Goal: Task Accomplishment & Management: Complete application form

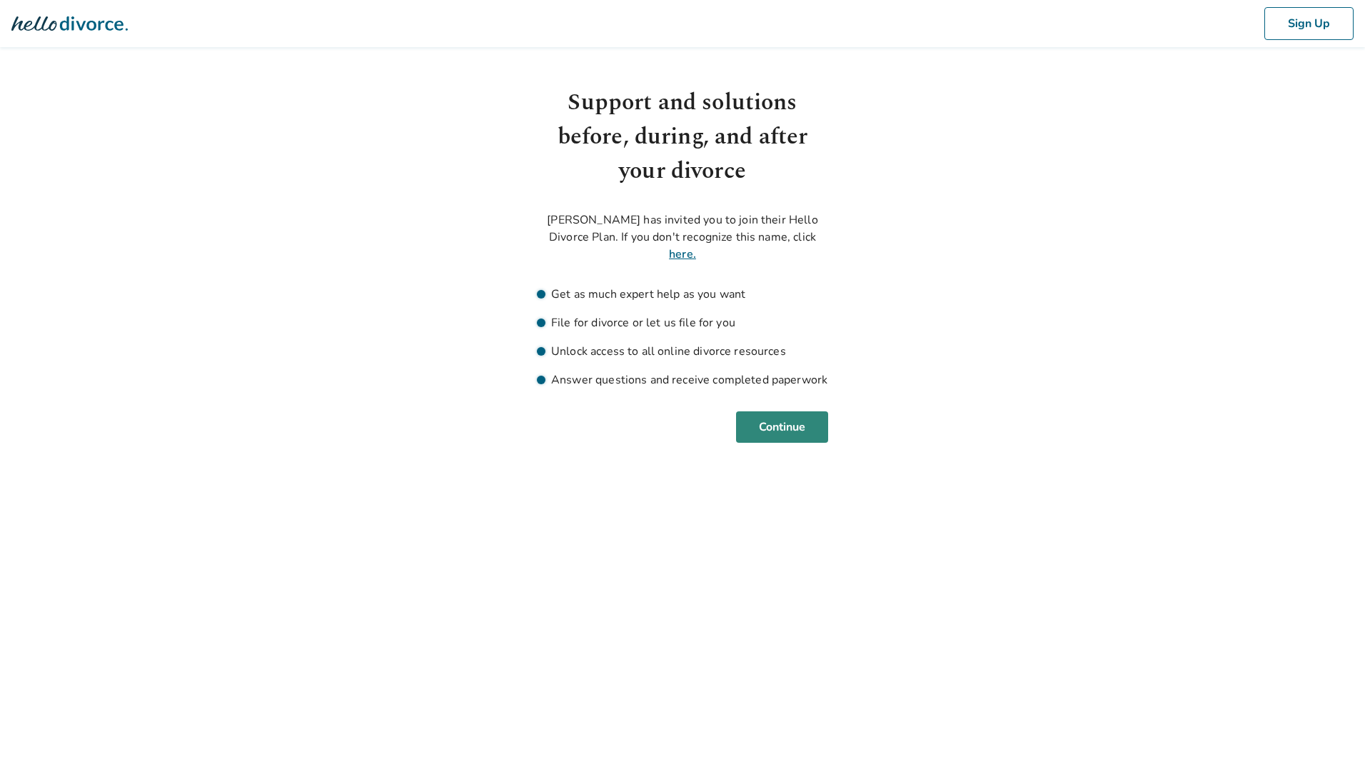
click at [781, 411] on button "Continue" at bounding box center [782, 426] width 92 height 31
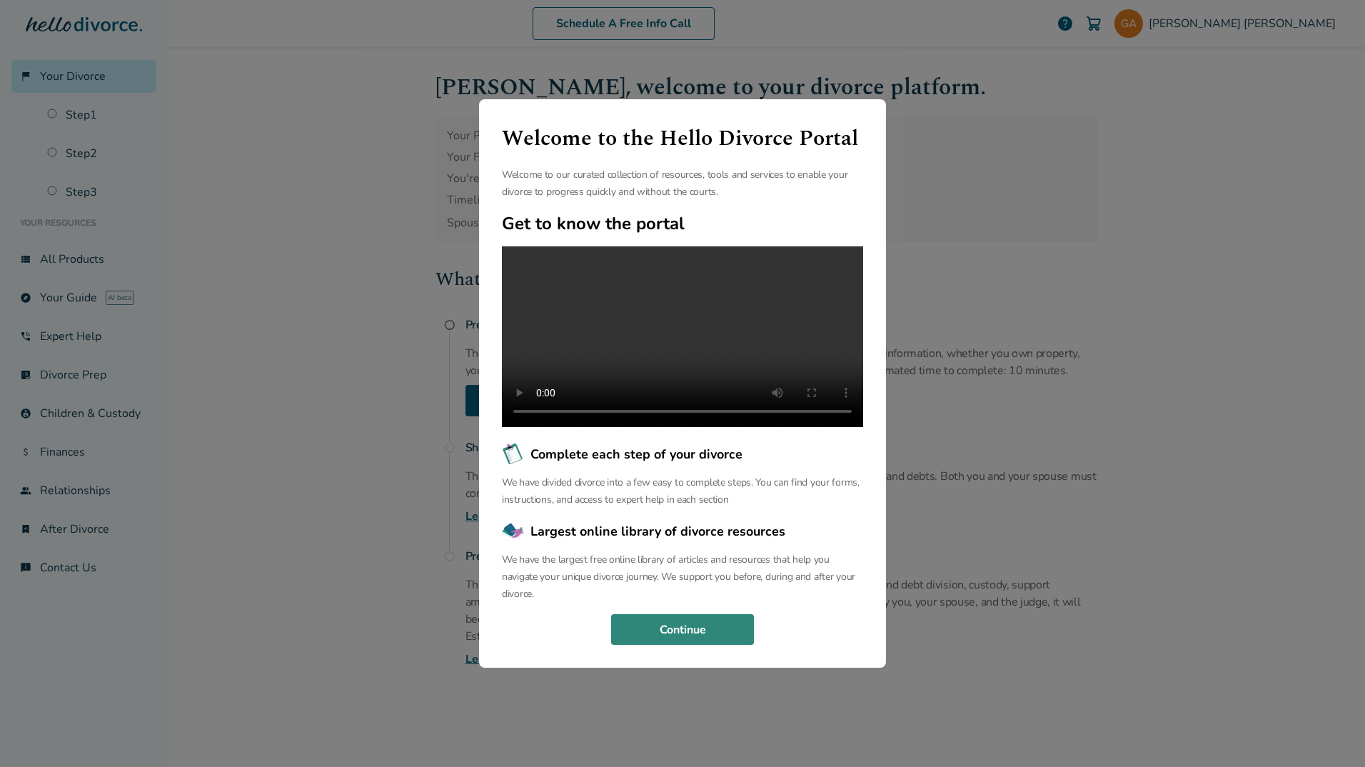
click at [675, 644] on button "Continue" at bounding box center [682, 629] width 143 height 31
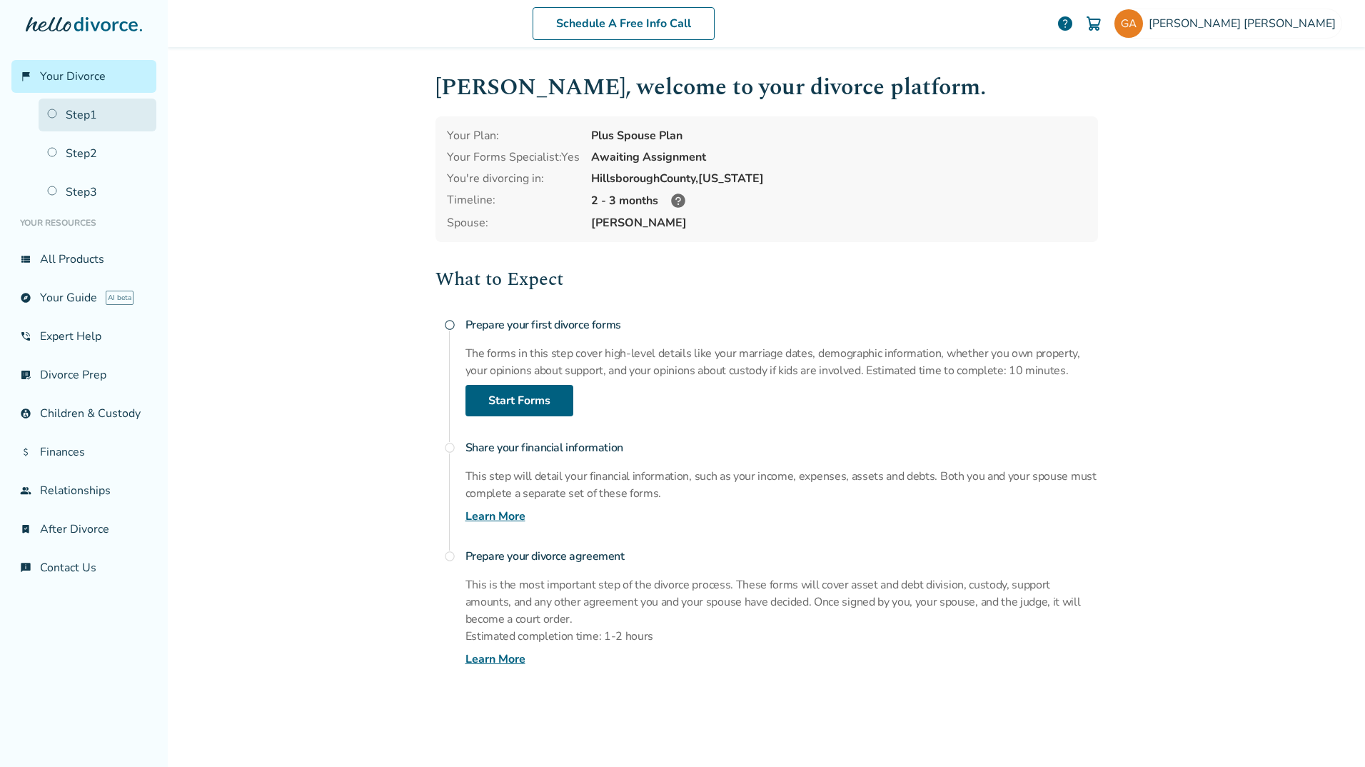
click at [101, 112] on link "Step 1" at bounding box center [98, 115] width 118 height 33
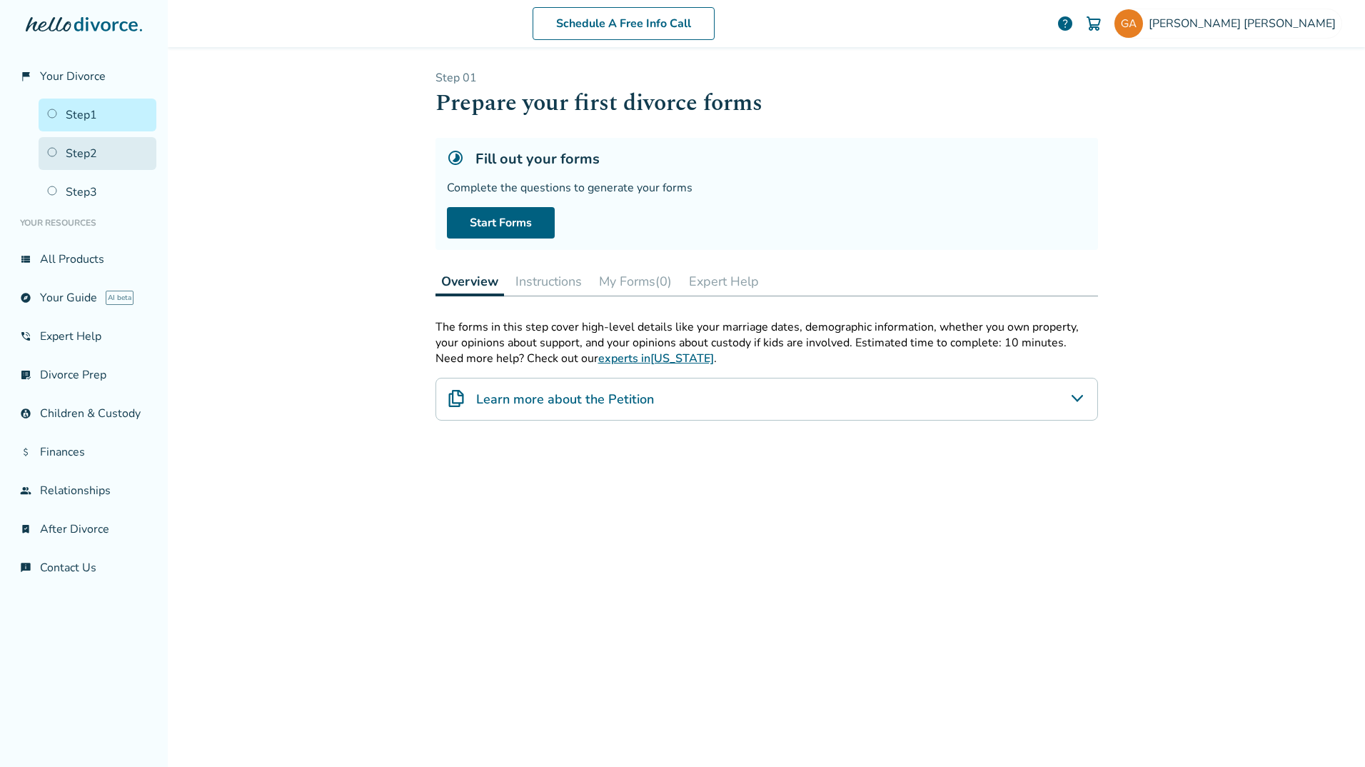
click at [101, 141] on link "Step 2" at bounding box center [98, 153] width 118 height 33
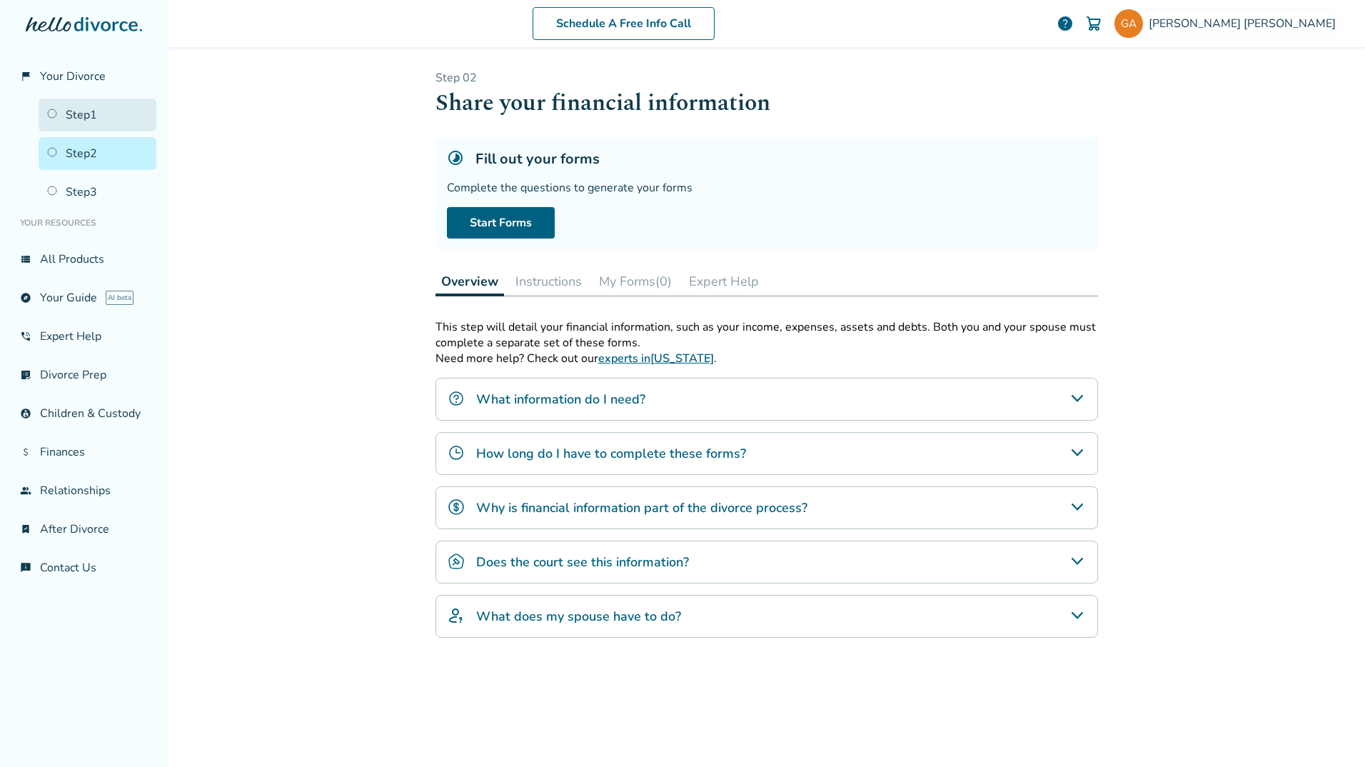
click at [102, 114] on link "Step 1" at bounding box center [98, 115] width 118 height 33
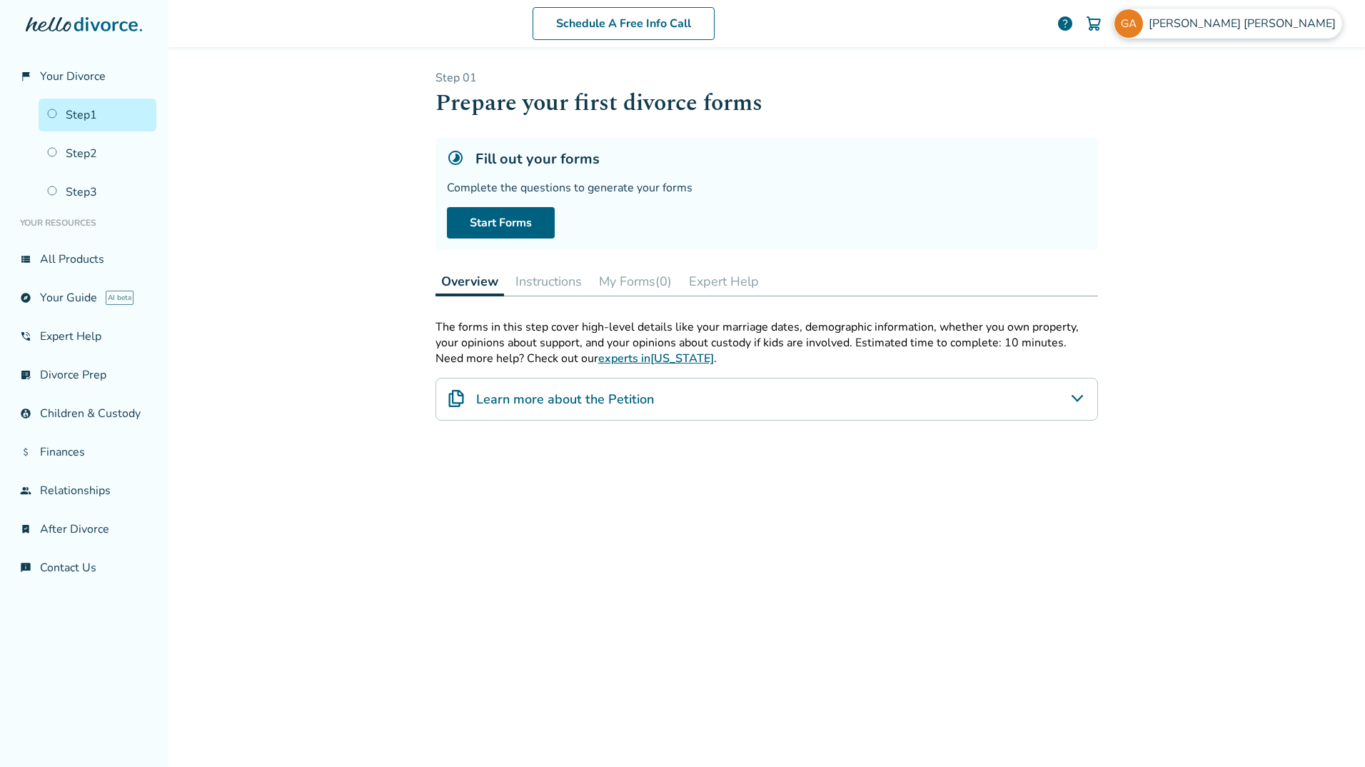
click at [1143, 29] on img at bounding box center [1128, 23] width 29 height 29
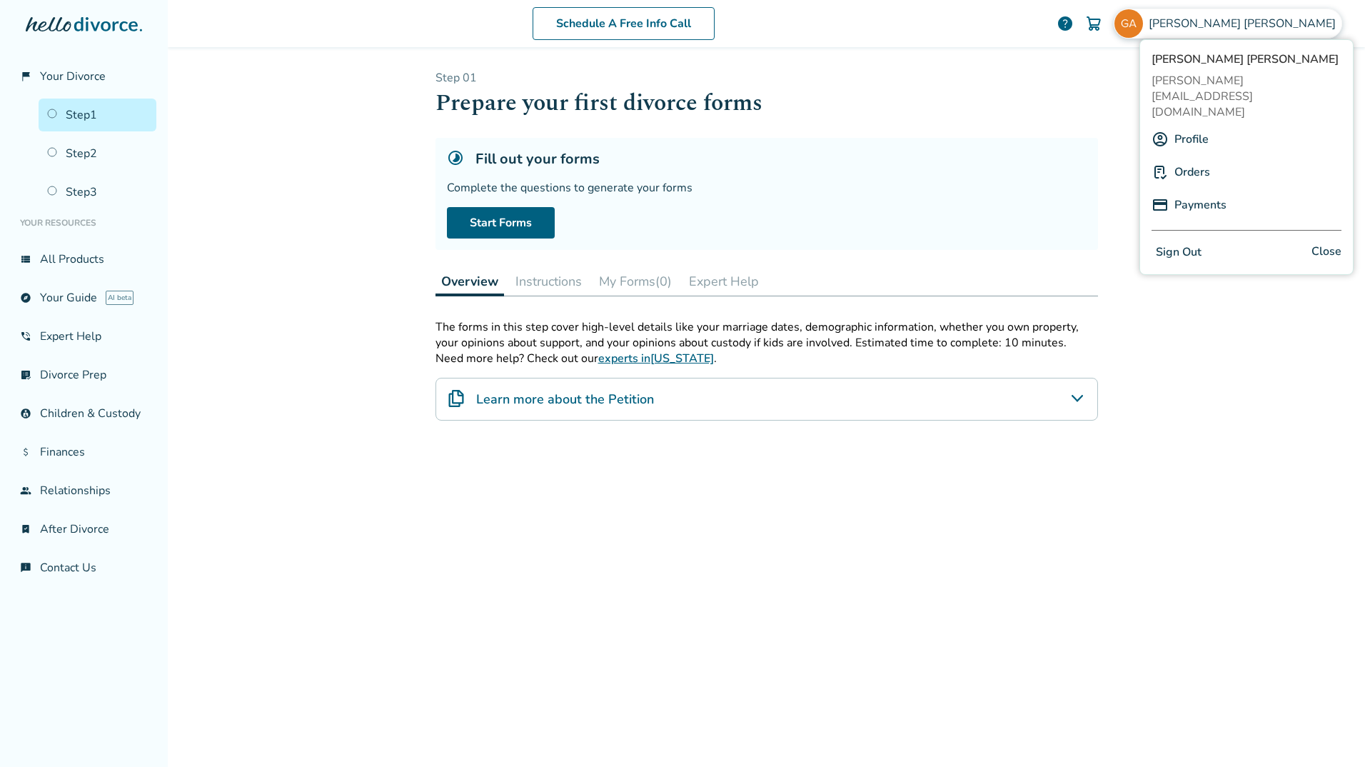
click at [1149, 373] on div "Schedule A Free Info Call George Allen help Schedule A Free Call George Allen g…" at bounding box center [766, 383] width 1197 height 767
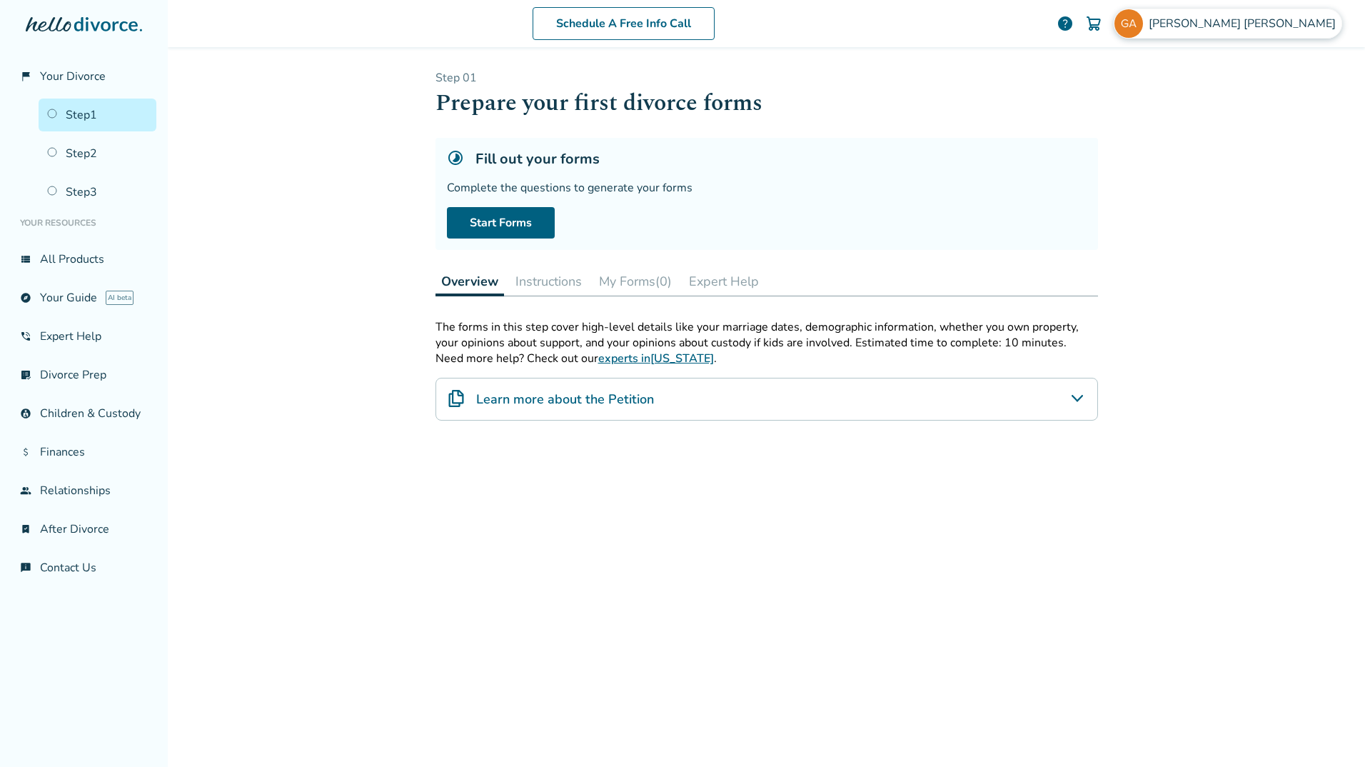
click at [1285, 24] on span "George Allen" at bounding box center [1245, 24] width 193 height 16
click at [306, 146] on div "Schedule A Free Info Call George Allen help Schedule A Free Call George Allen g…" at bounding box center [766, 383] width 1197 height 767
click at [563, 291] on button "Instructions" at bounding box center [549, 281] width 78 height 29
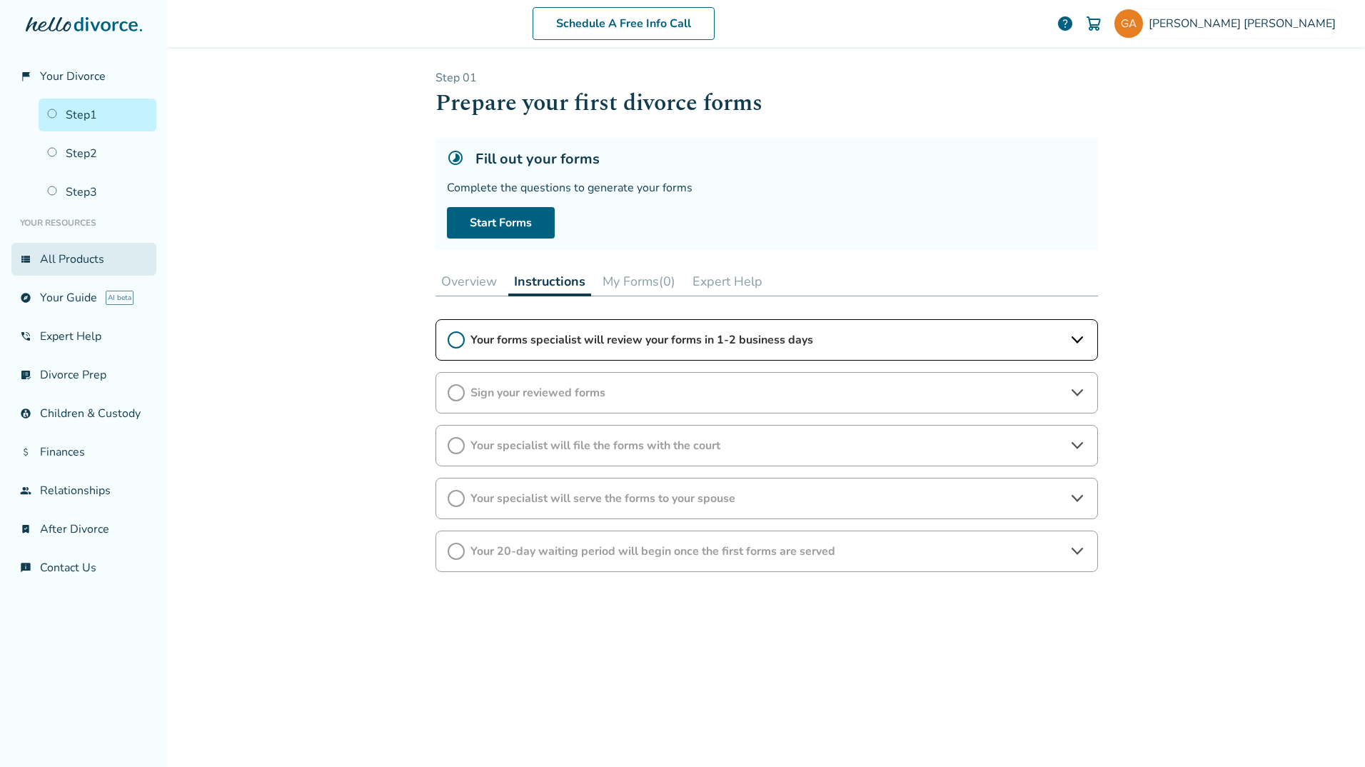
click at [116, 253] on link "view_list All Products" at bounding box center [83, 259] width 145 height 33
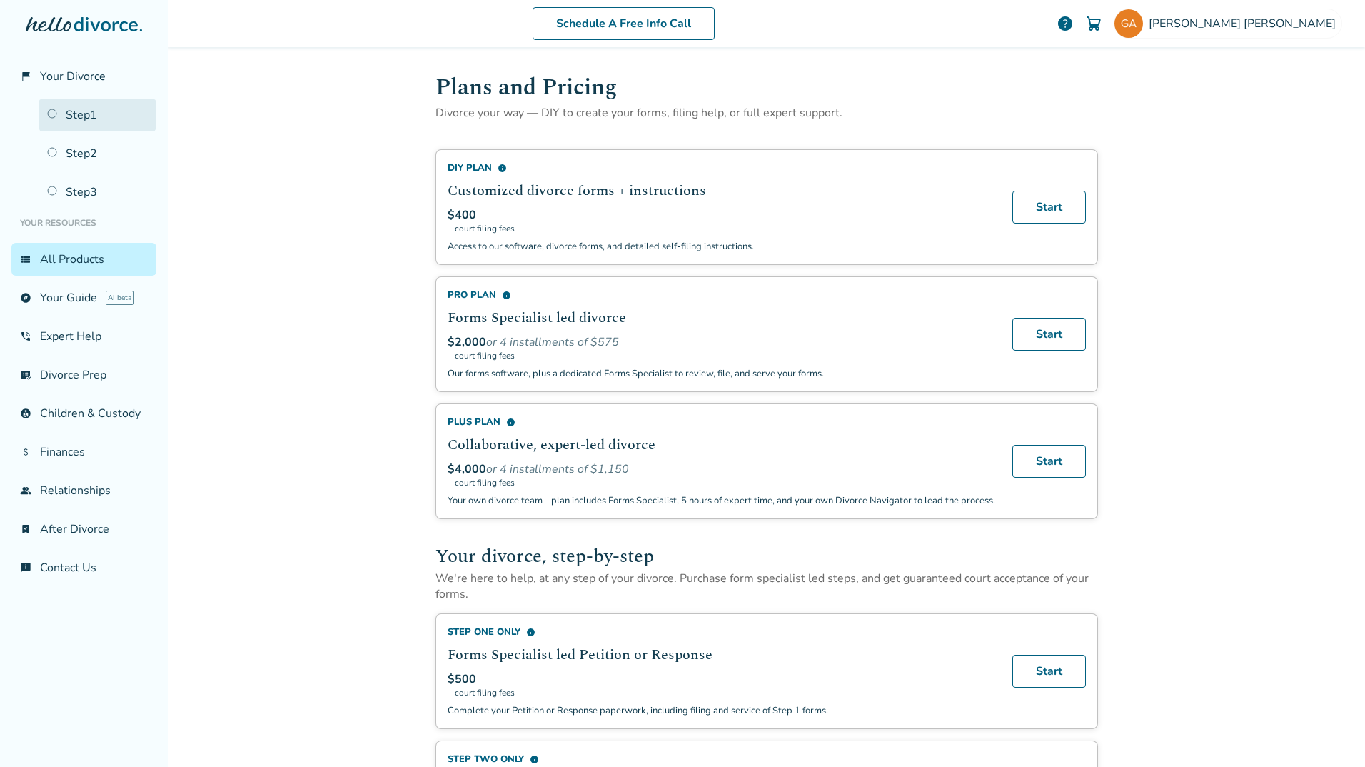
click at [86, 116] on link "Step 1" at bounding box center [98, 115] width 118 height 33
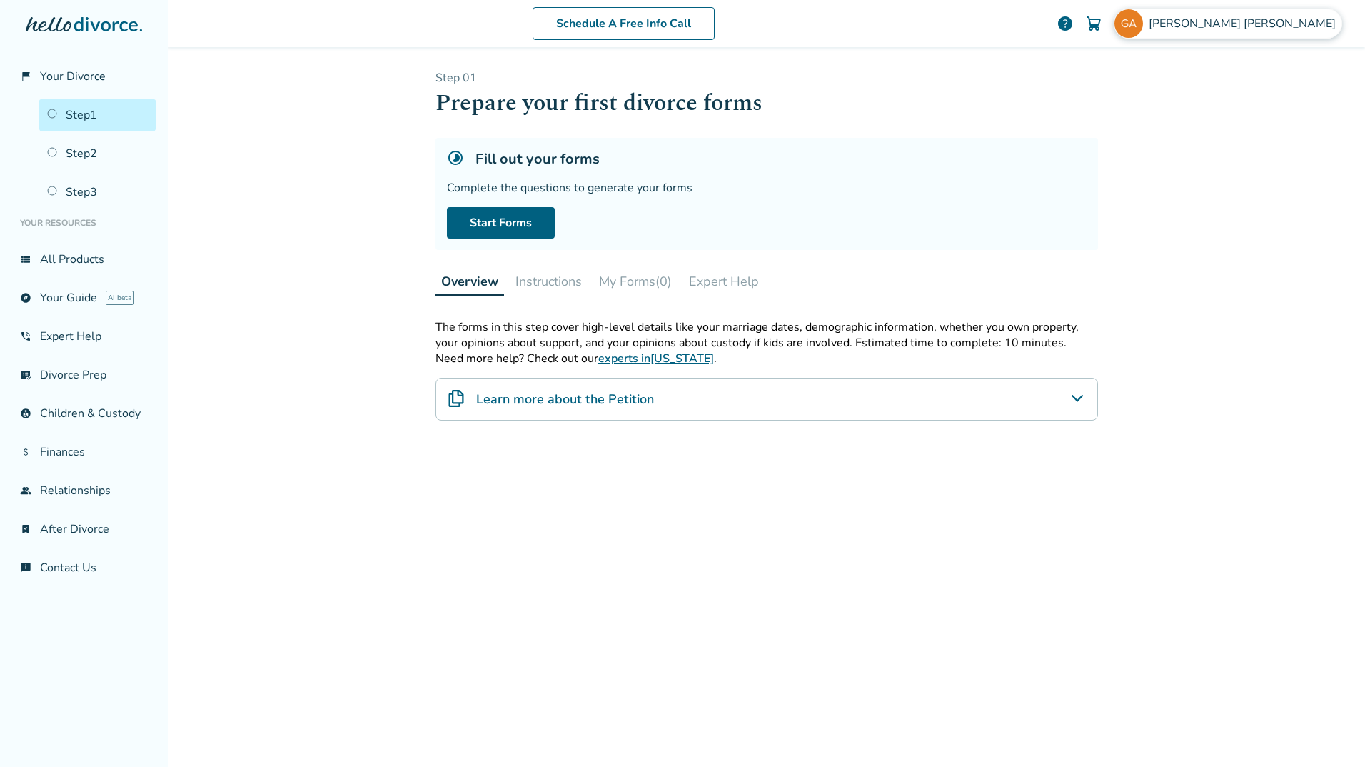
click at [1295, 13] on div "George Allen" at bounding box center [1228, 24] width 228 height 30
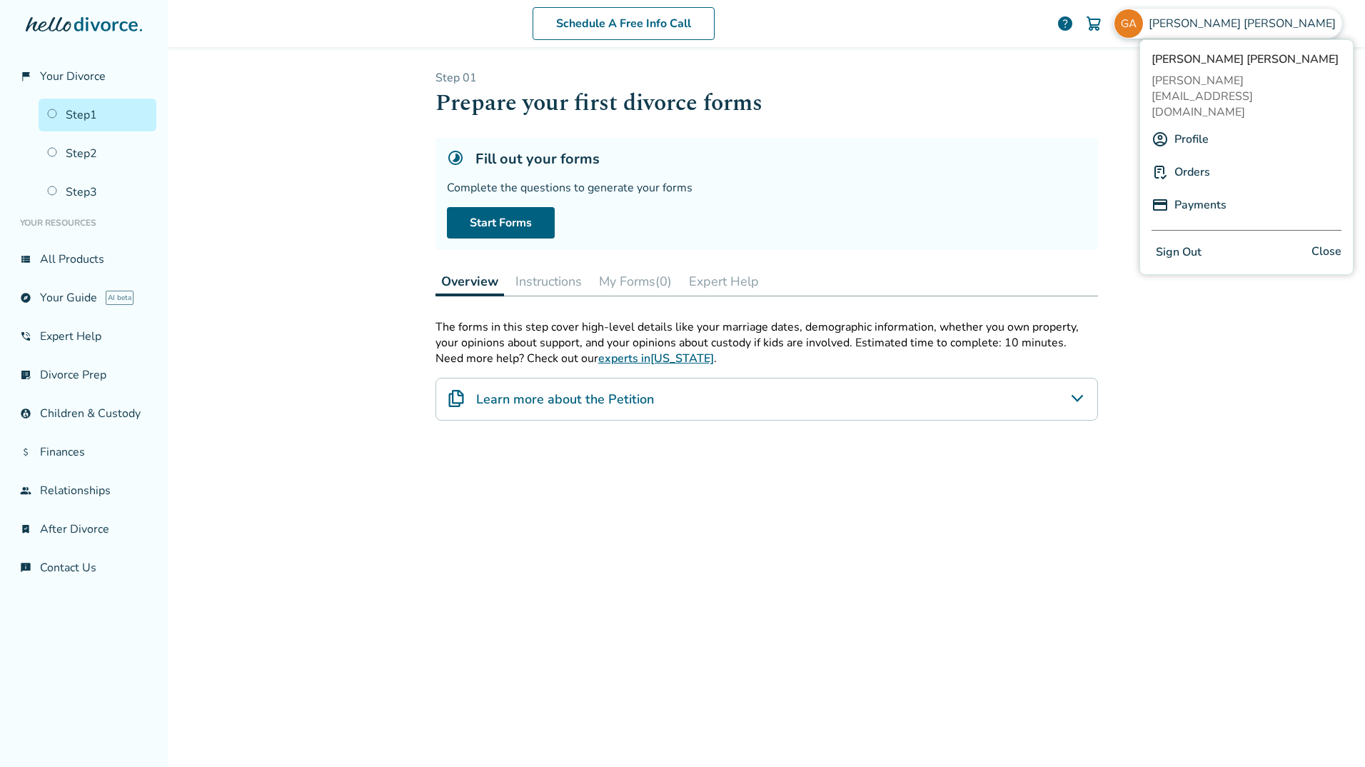
click at [1199, 126] on link "Profile" at bounding box center [1191, 139] width 34 height 27
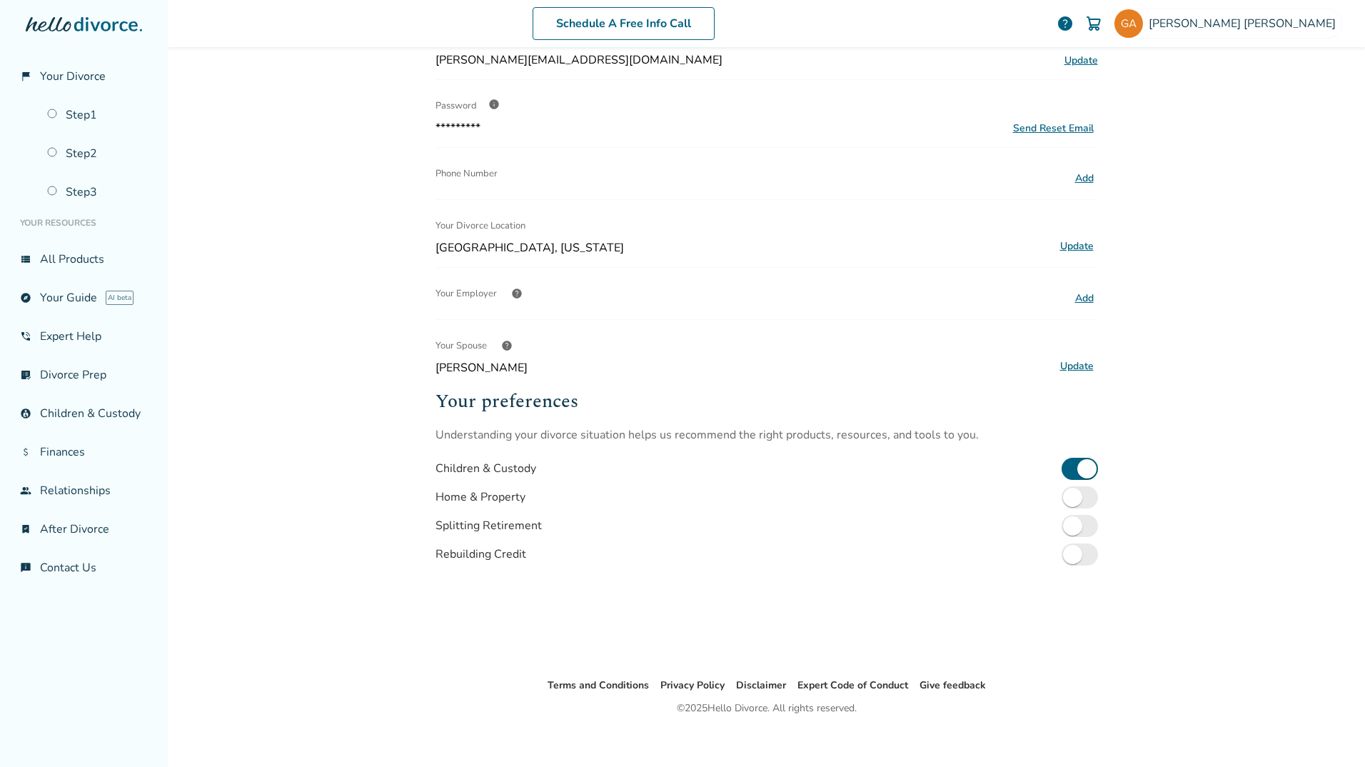
scroll to position [161, 0]
click at [1067, 360] on button "Update" at bounding box center [1077, 365] width 42 height 19
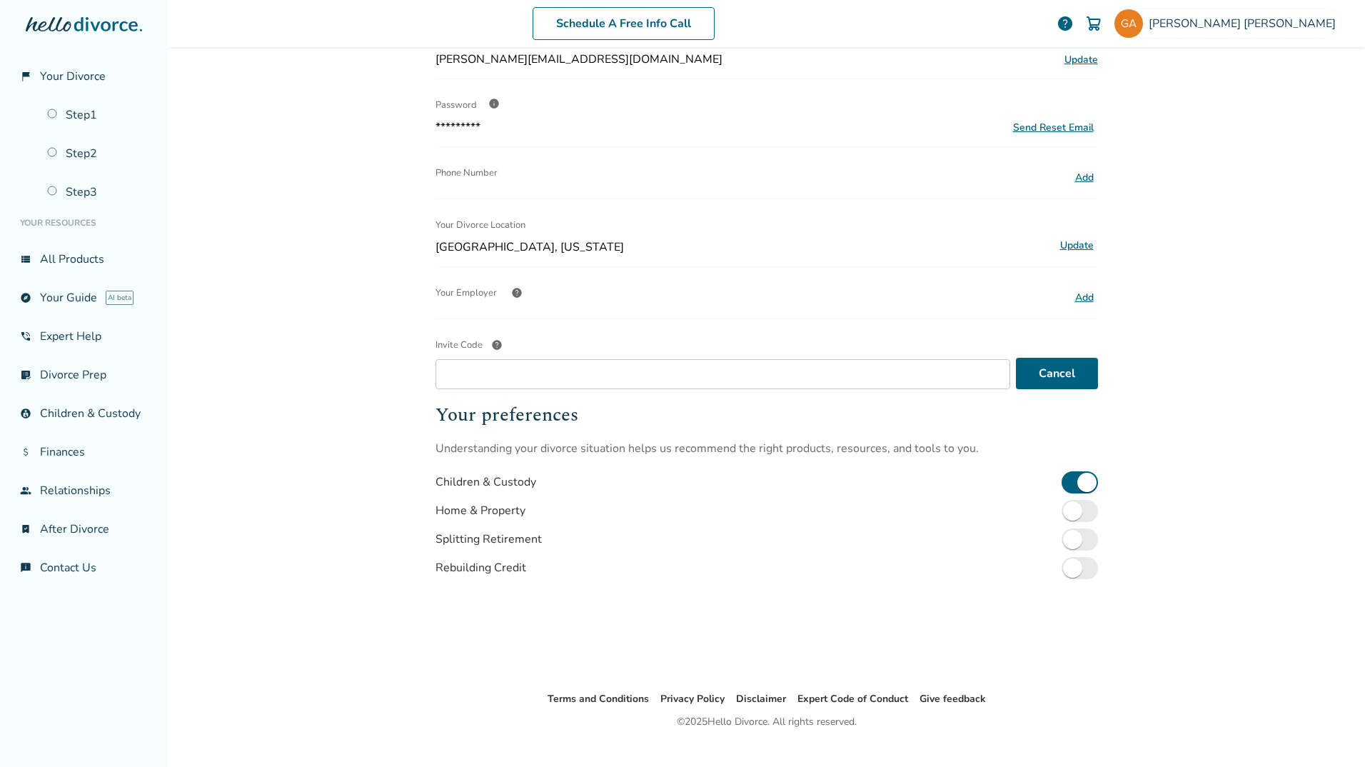
click at [1224, 376] on div "Schedule A Free Info Call George Allen help Schedule A Free Call George Allen g…" at bounding box center [766, 383] width 1197 height 767
click at [1069, 369] on button "Cancel" at bounding box center [1057, 373] width 82 height 31
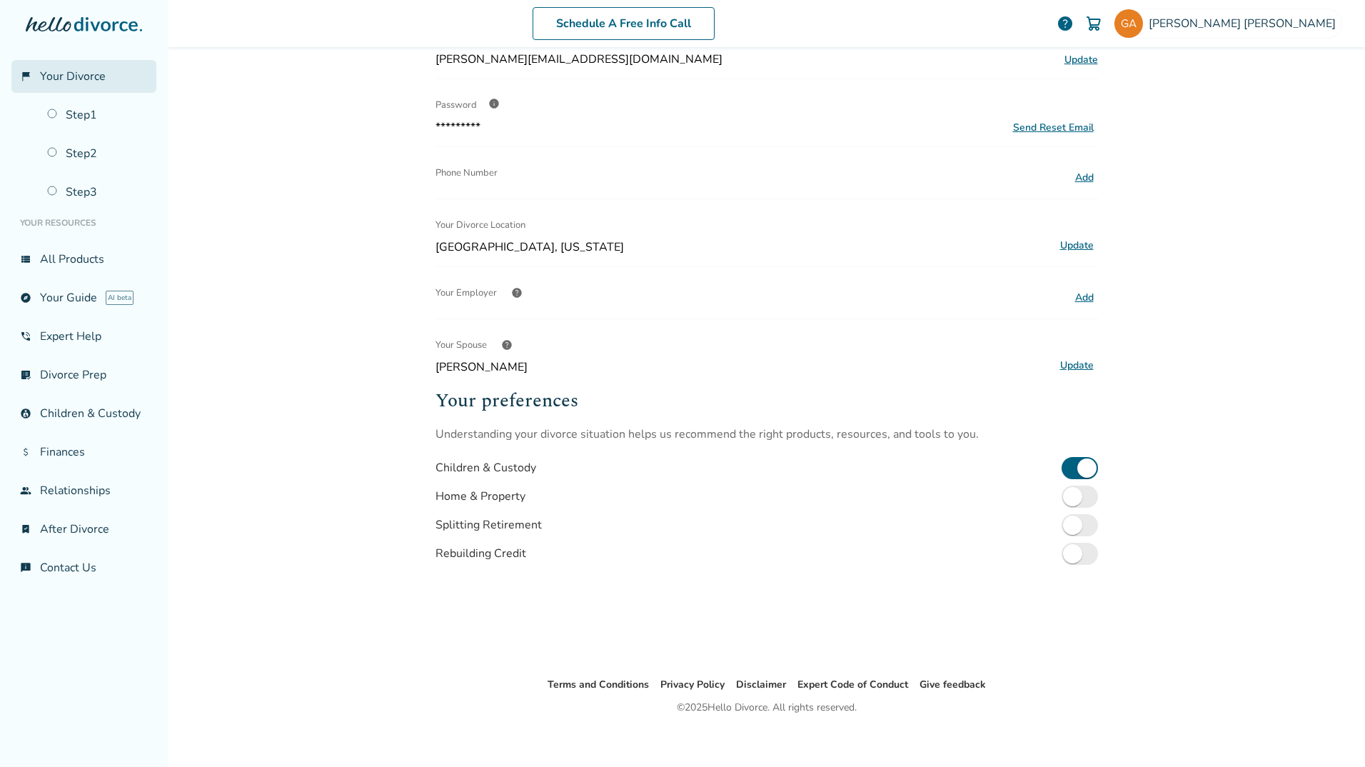
click at [64, 66] on link "flag_2 Your Divorce" at bounding box center [83, 76] width 145 height 33
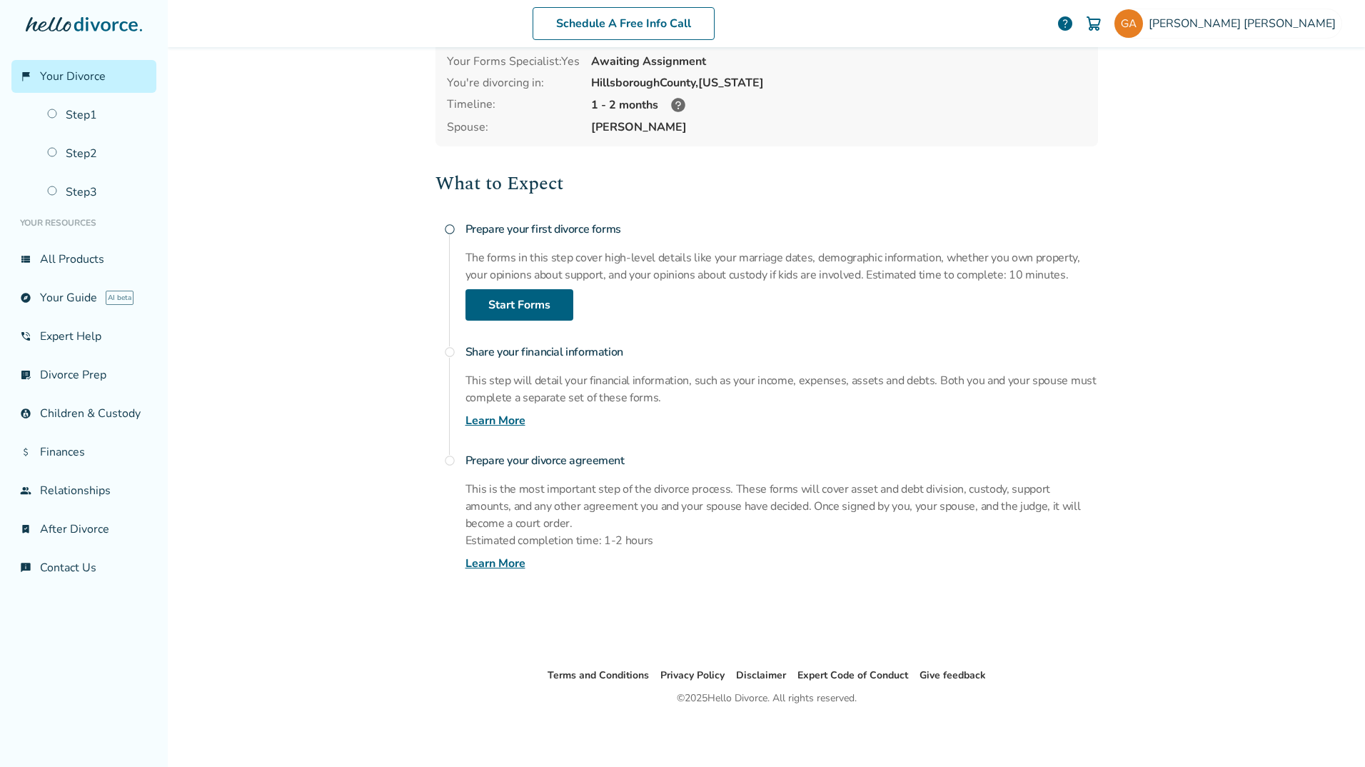
scroll to position [70, 0]
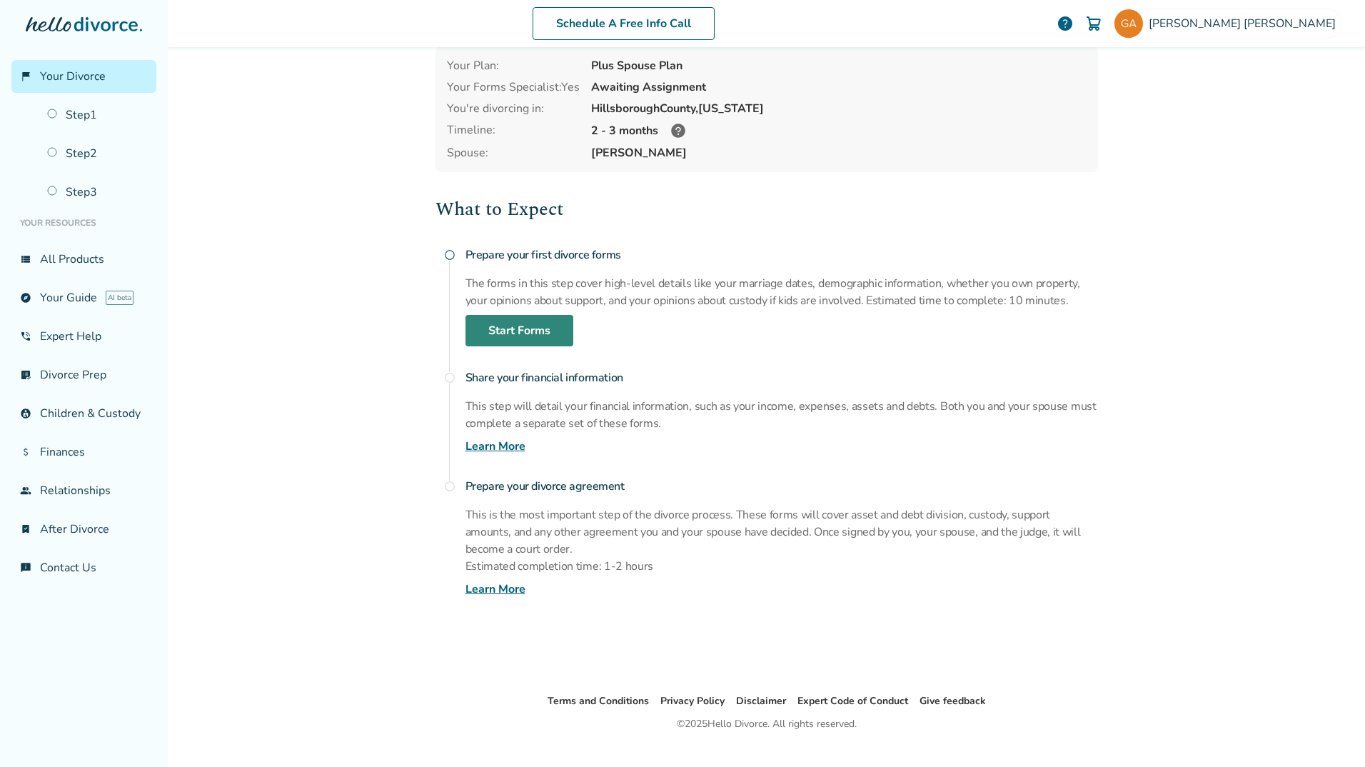
click at [513, 329] on link "Start Forms" at bounding box center [519, 330] width 108 height 31
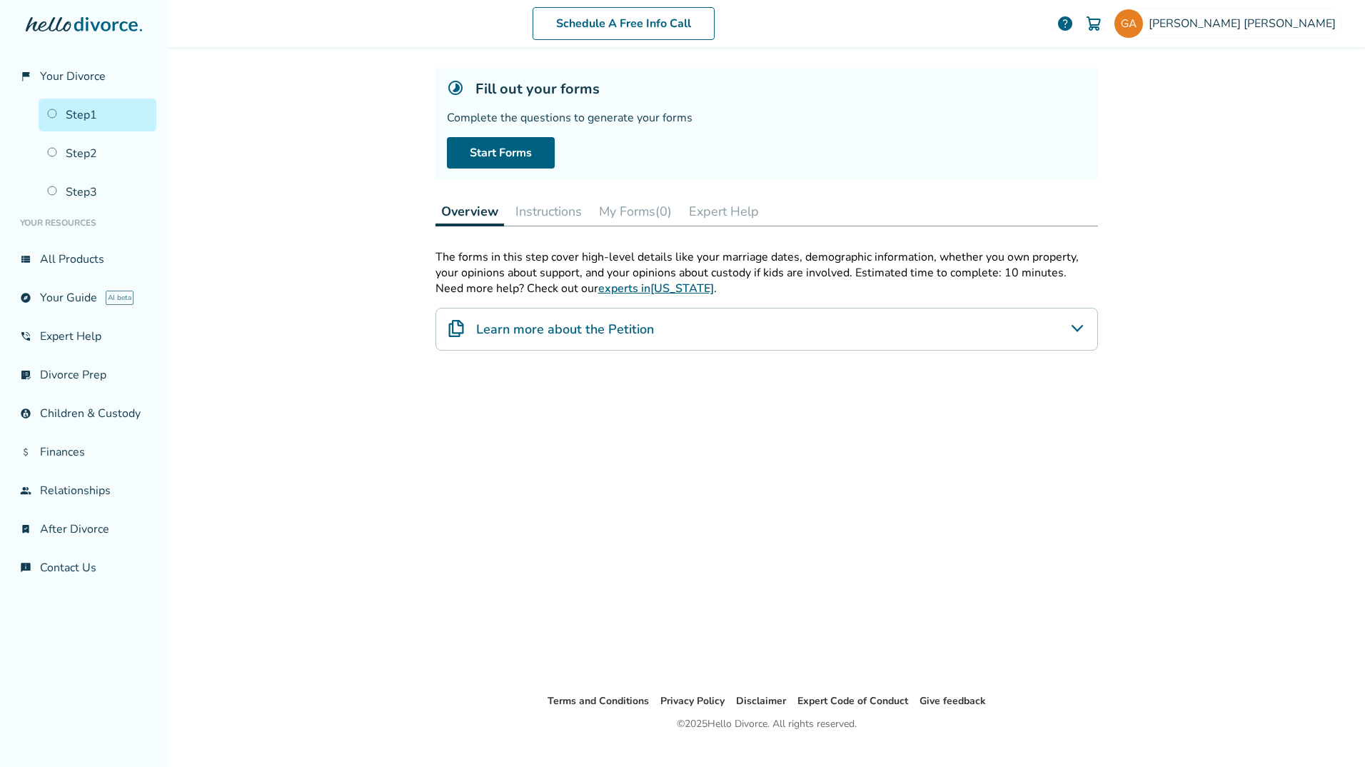
click at [549, 219] on button "Instructions" at bounding box center [549, 211] width 78 height 29
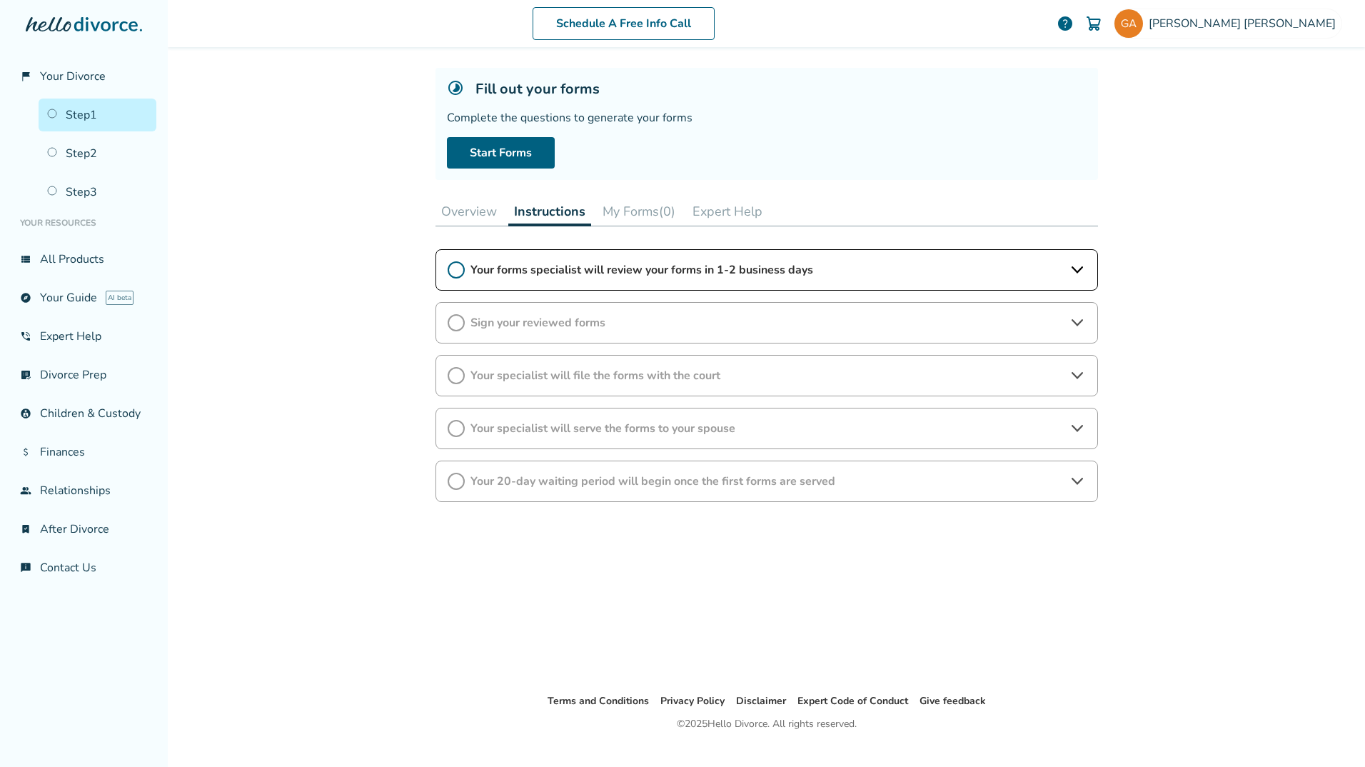
click at [604, 207] on button "My Forms (0)" at bounding box center [639, 211] width 84 height 29
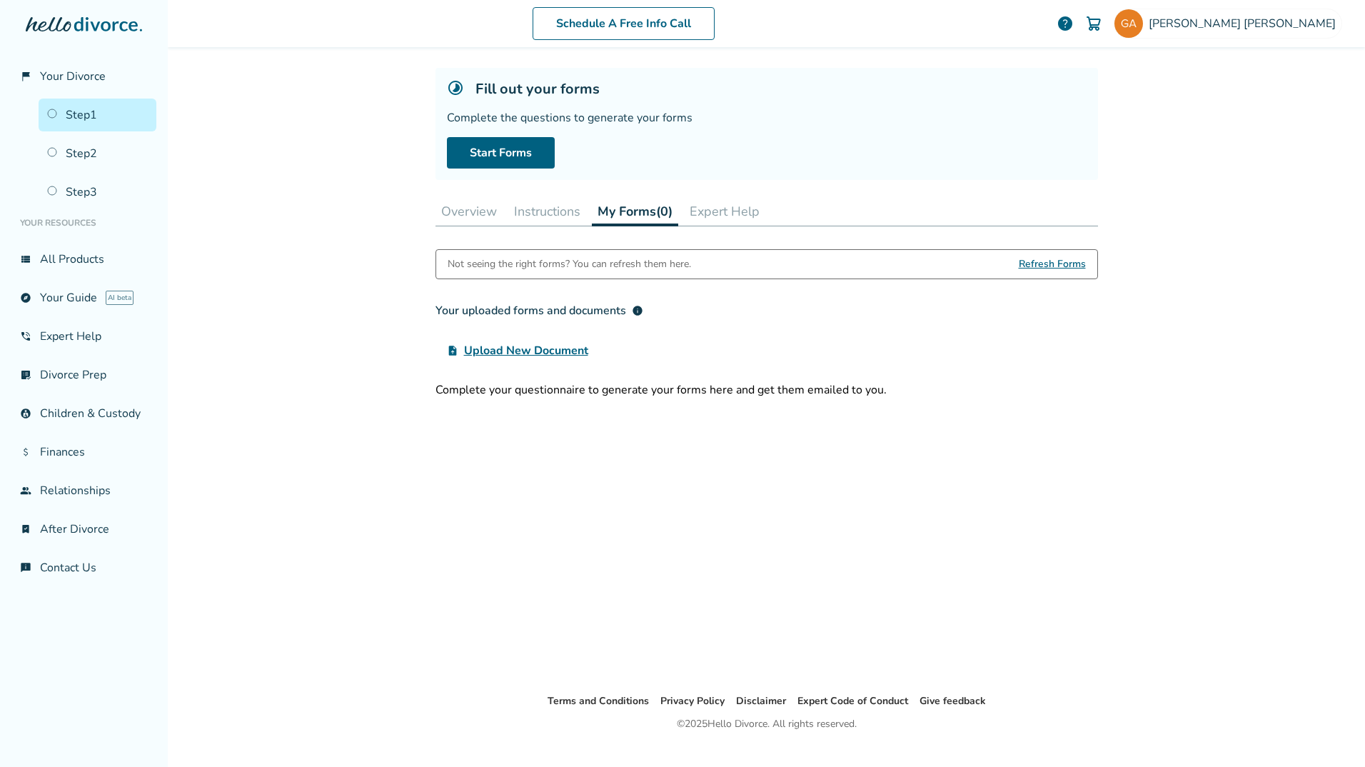
click at [1049, 259] on span "Refresh Forms" at bounding box center [1052, 264] width 67 height 29
click at [496, 140] on link "Start Forms" at bounding box center [501, 152] width 108 height 31
